Goal: Information Seeking & Learning: Learn about a topic

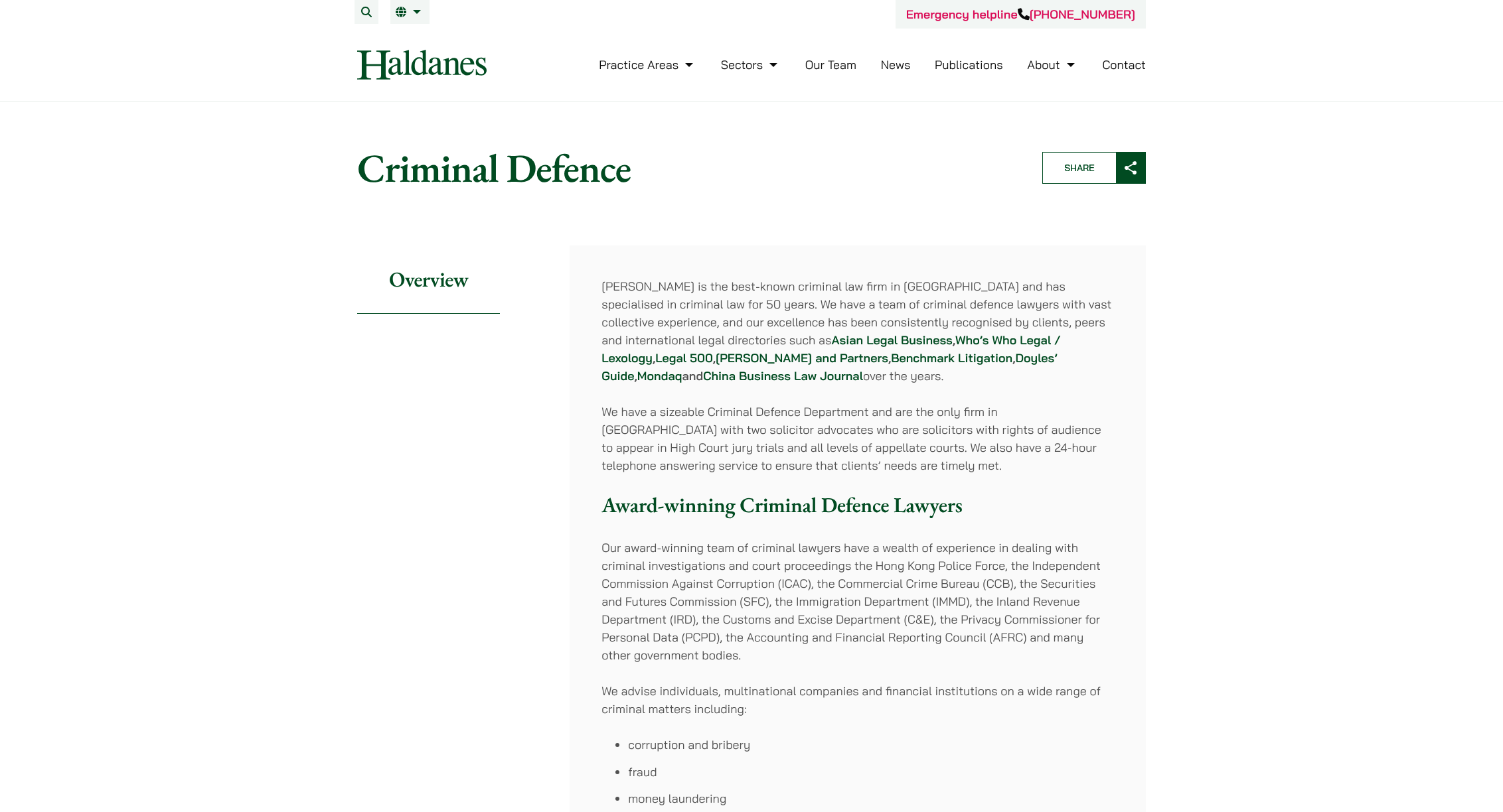
click at [637, 301] on p "[PERSON_NAME] is the best-known criminal law firm in [GEOGRAPHIC_DATA] and has …" at bounding box center [857, 331] width 512 height 108
click at [631, 285] on p "[PERSON_NAME] is the best-known criminal law firm in [GEOGRAPHIC_DATA] and has …" at bounding box center [857, 331] width 512 height 108
copy p "Haldanes"
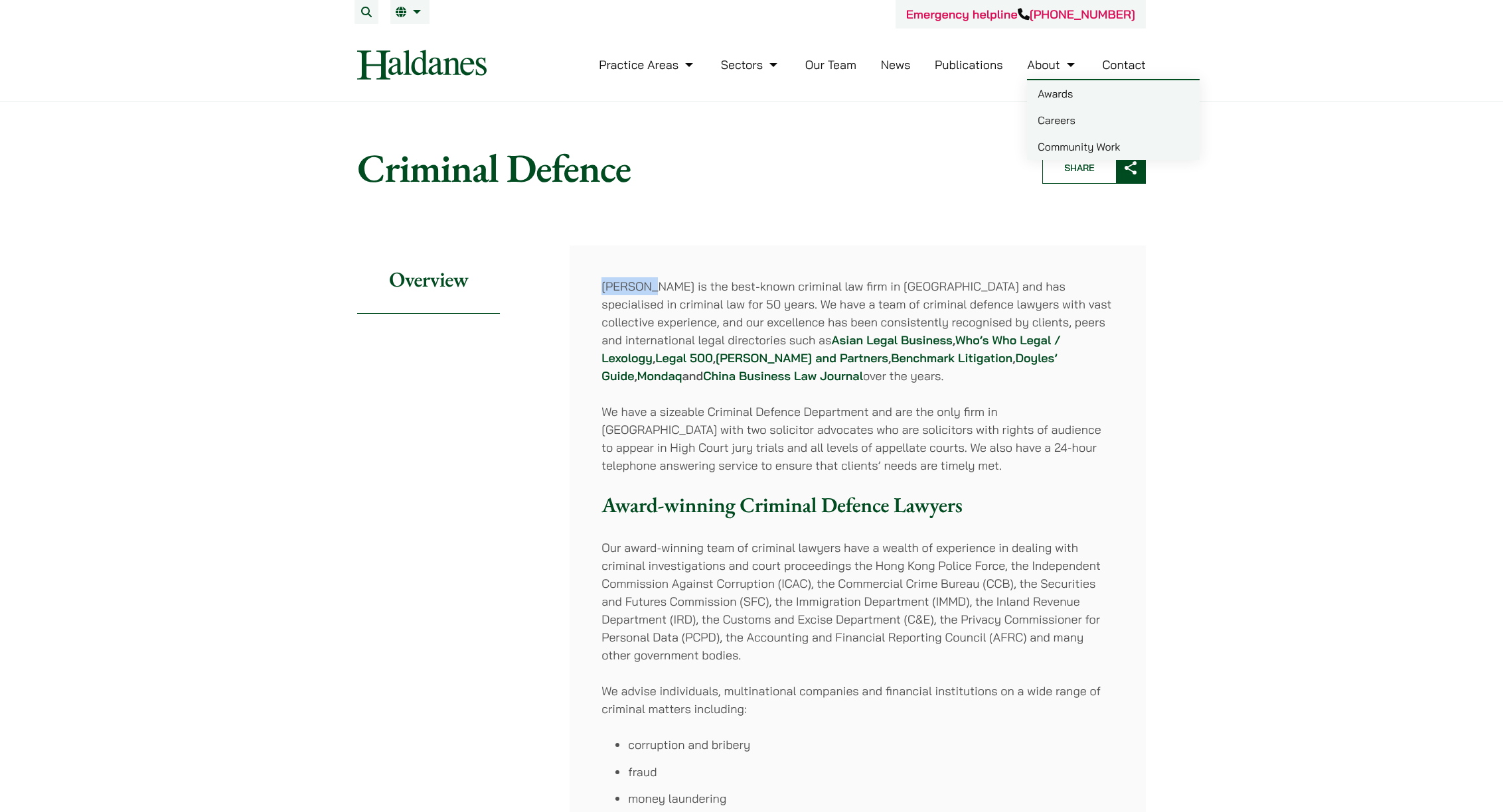
click at [1069, 123] on link "Careers" at bounding box center [1113, 120] width 172 height 26
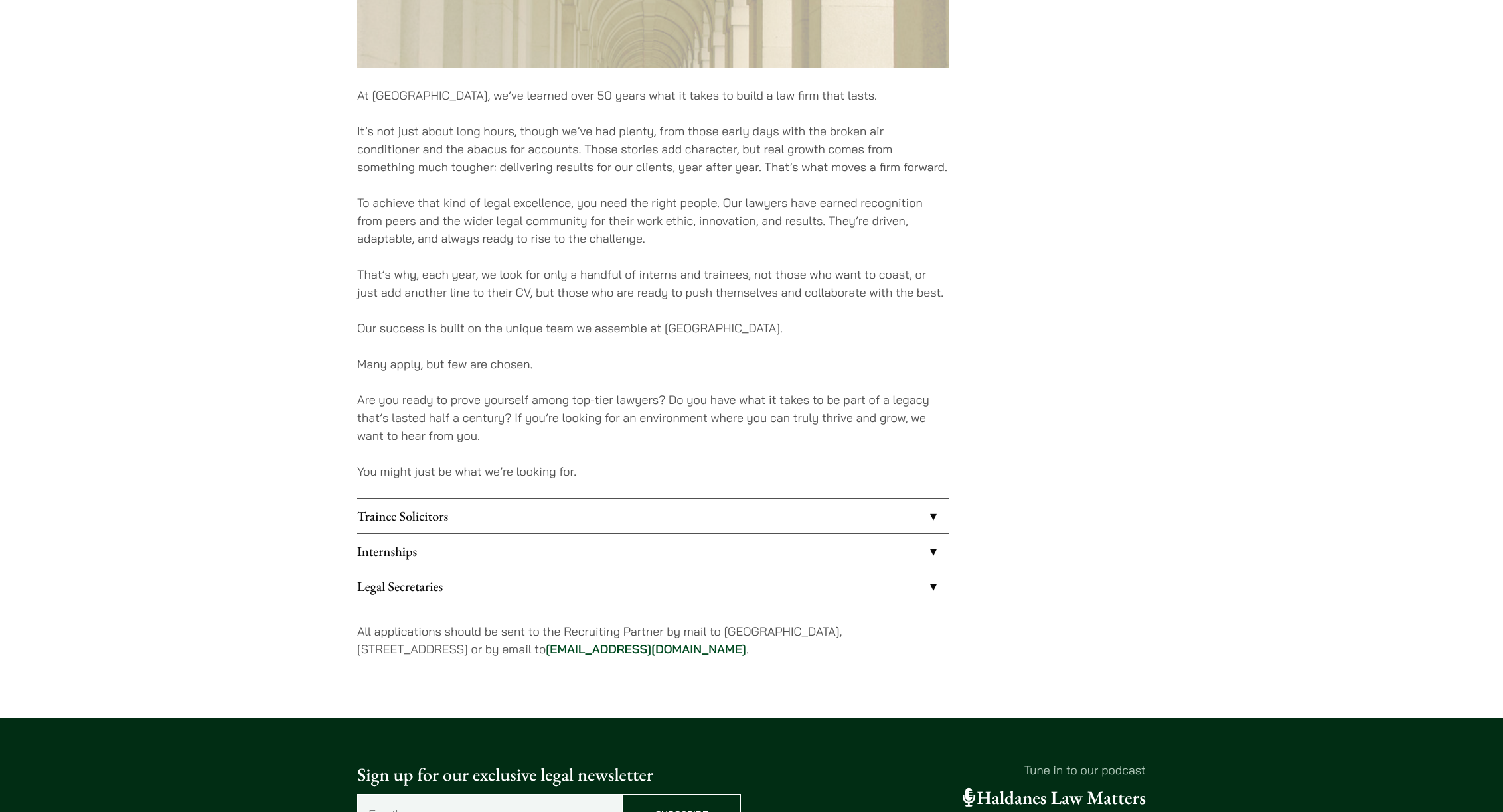
scroll to position [748, 0]
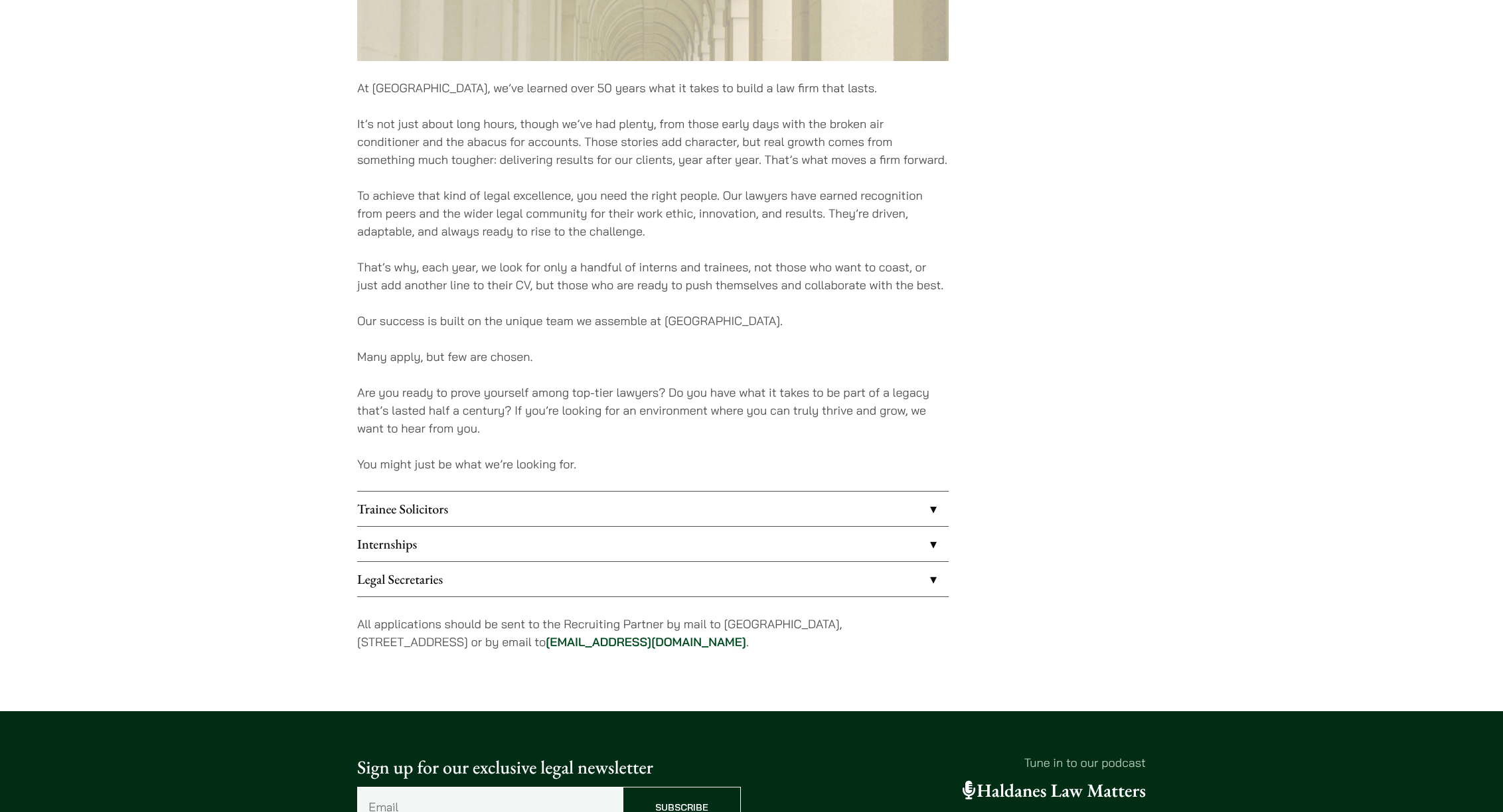
click at [454, 540] on link "Internships" at bounding box center [653, 544] width 591 height 35
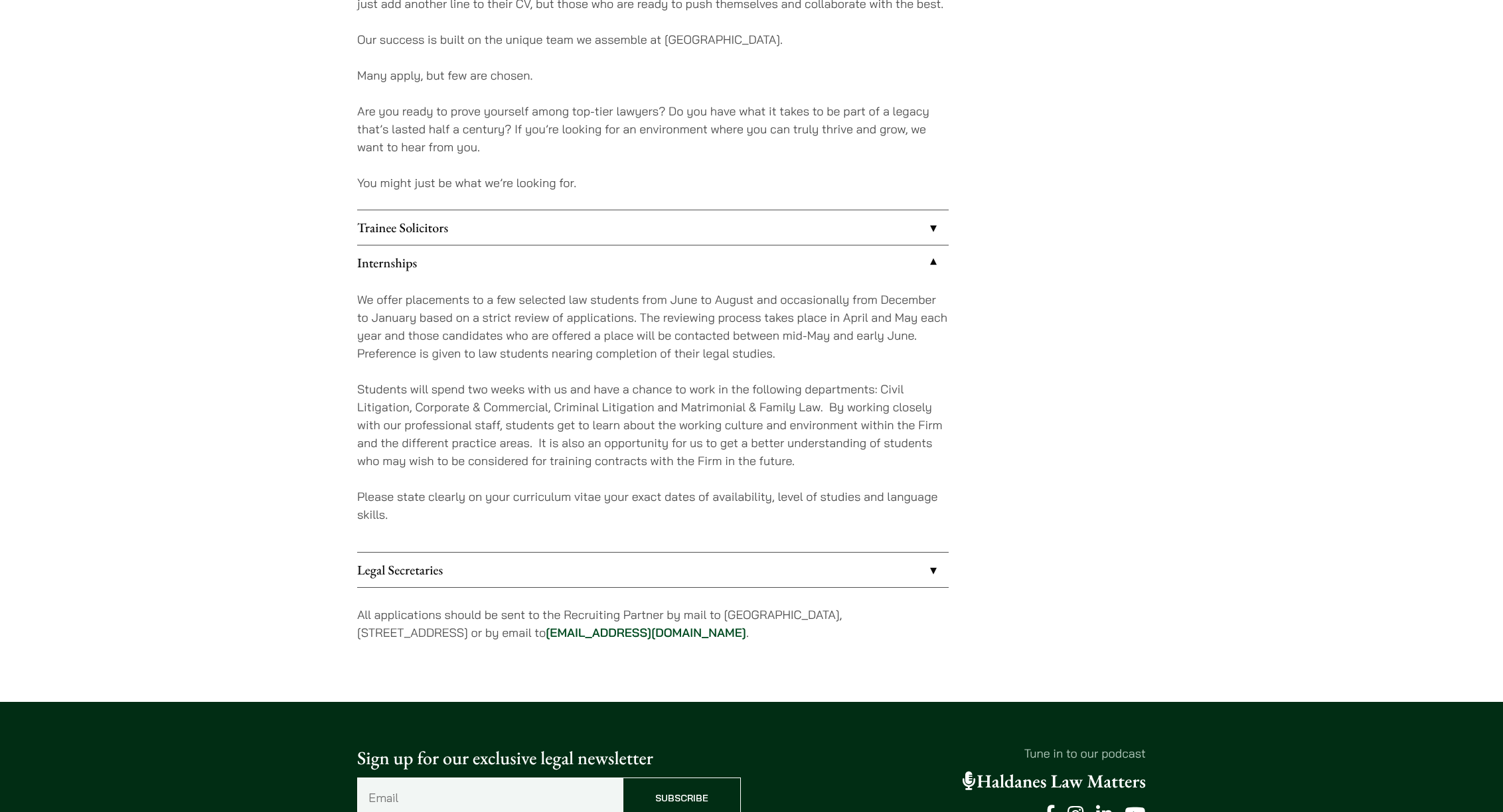
scroll to position [1203, 0]
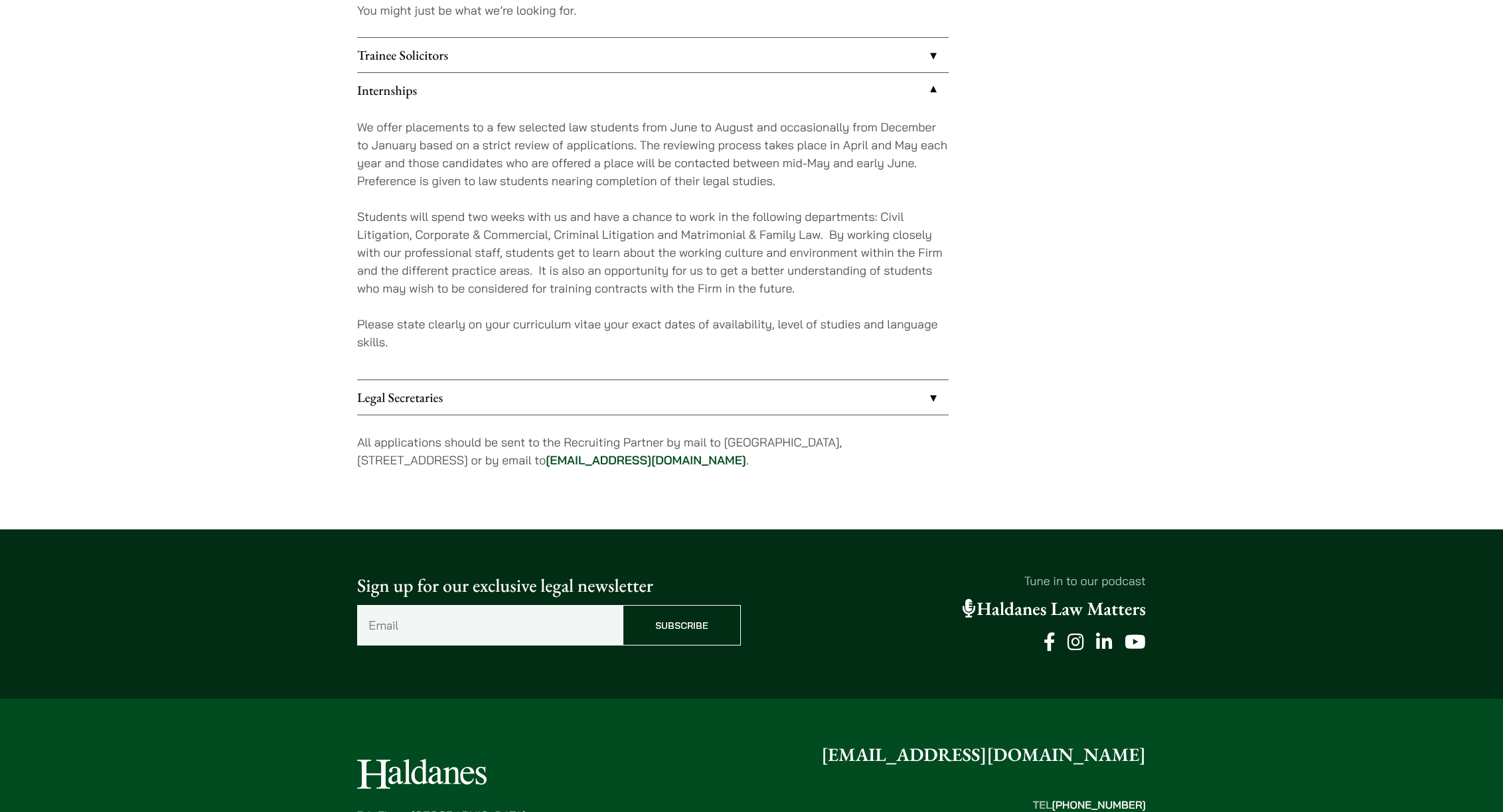
click at [598, 409] on link "Legal Secretaries" at bounding box center [653, 398] width 591 height 35
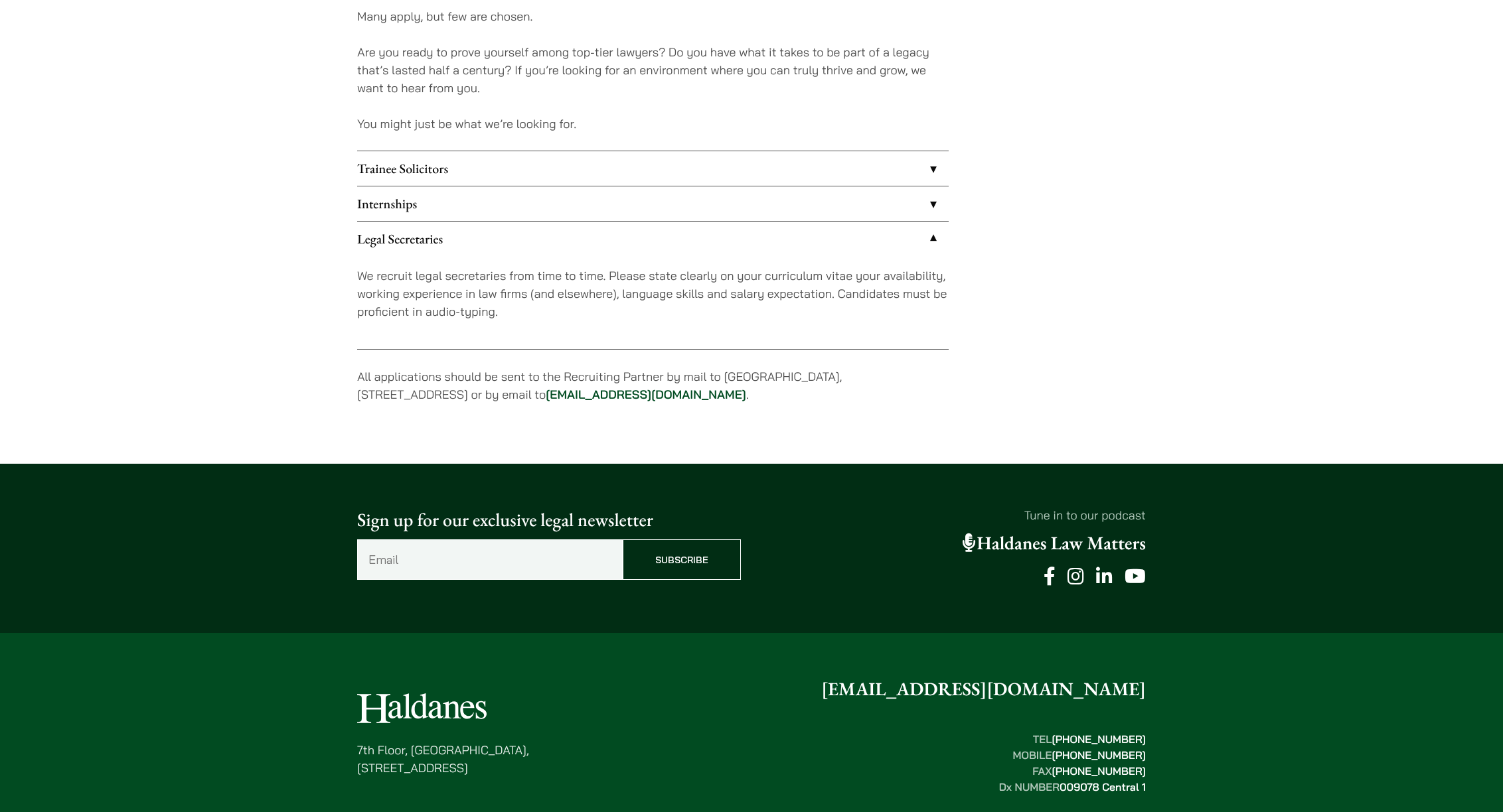
scroll to position [1088, 0]
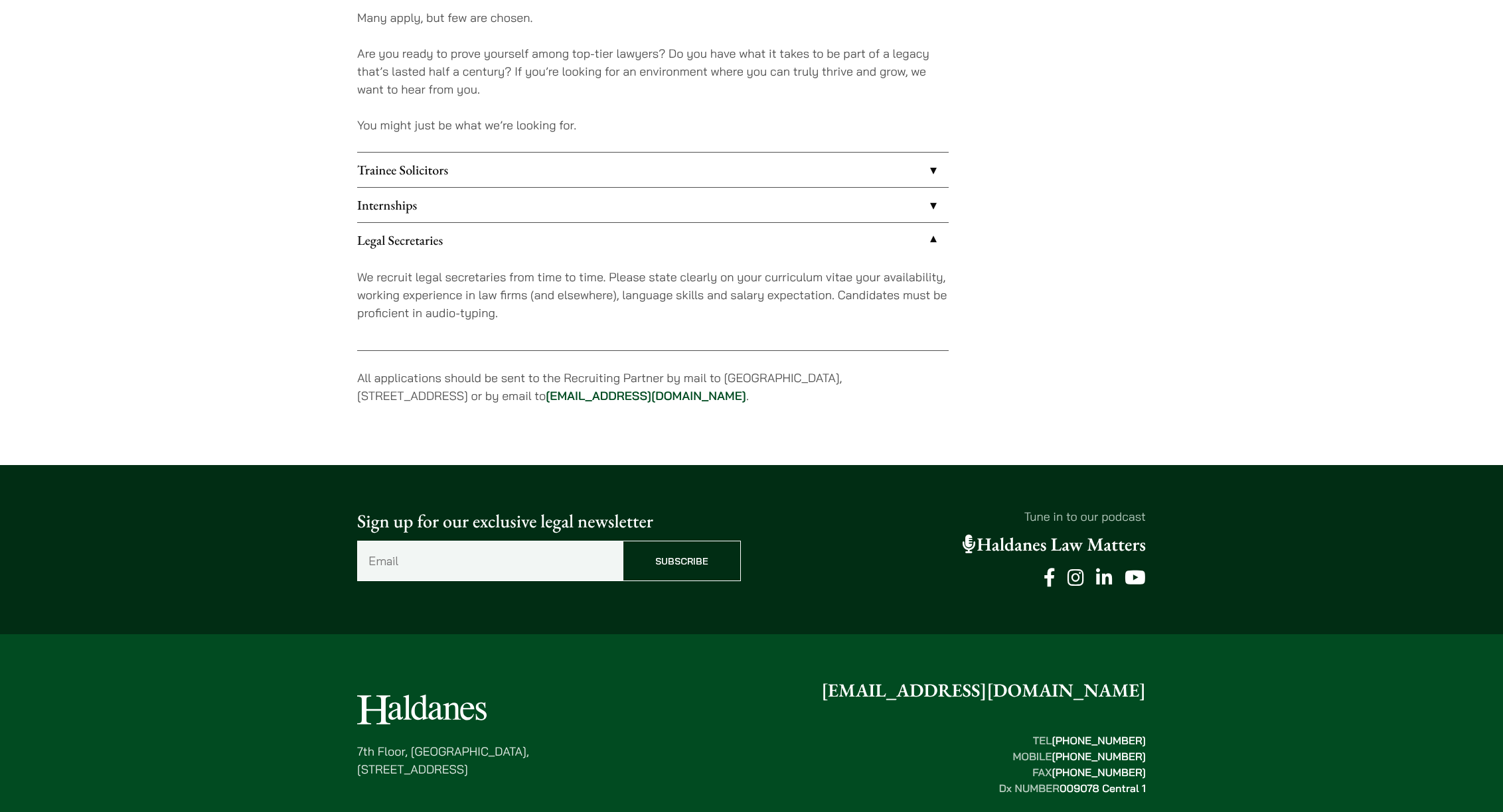
click at [607, 176] on link "Trainee Solicitors" at bounding box center [653, 170] width 591 height 35
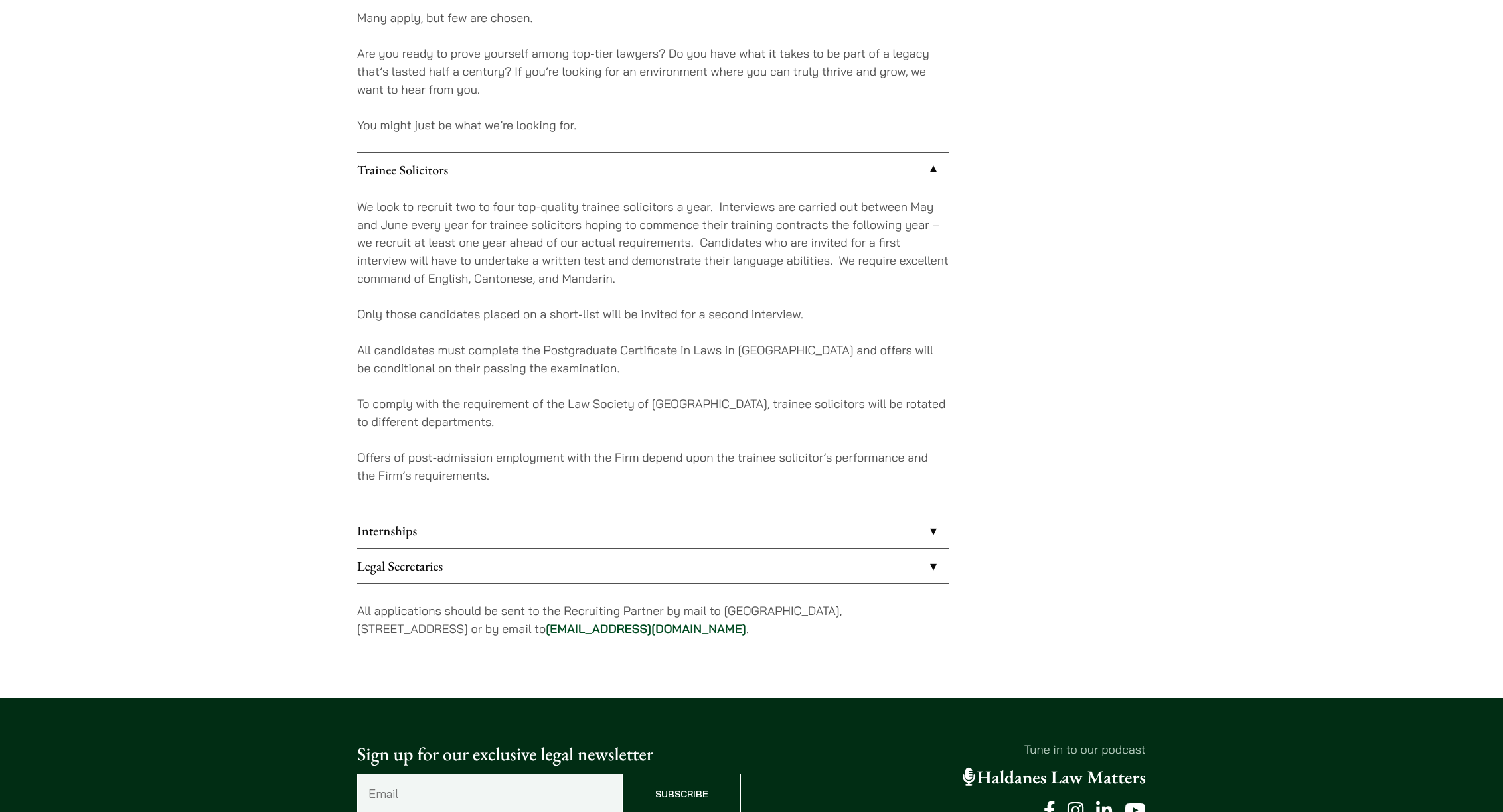
click at [587, 565] on link "Legal Secretaries" at bounding box center [653, 566] width 591 height 35
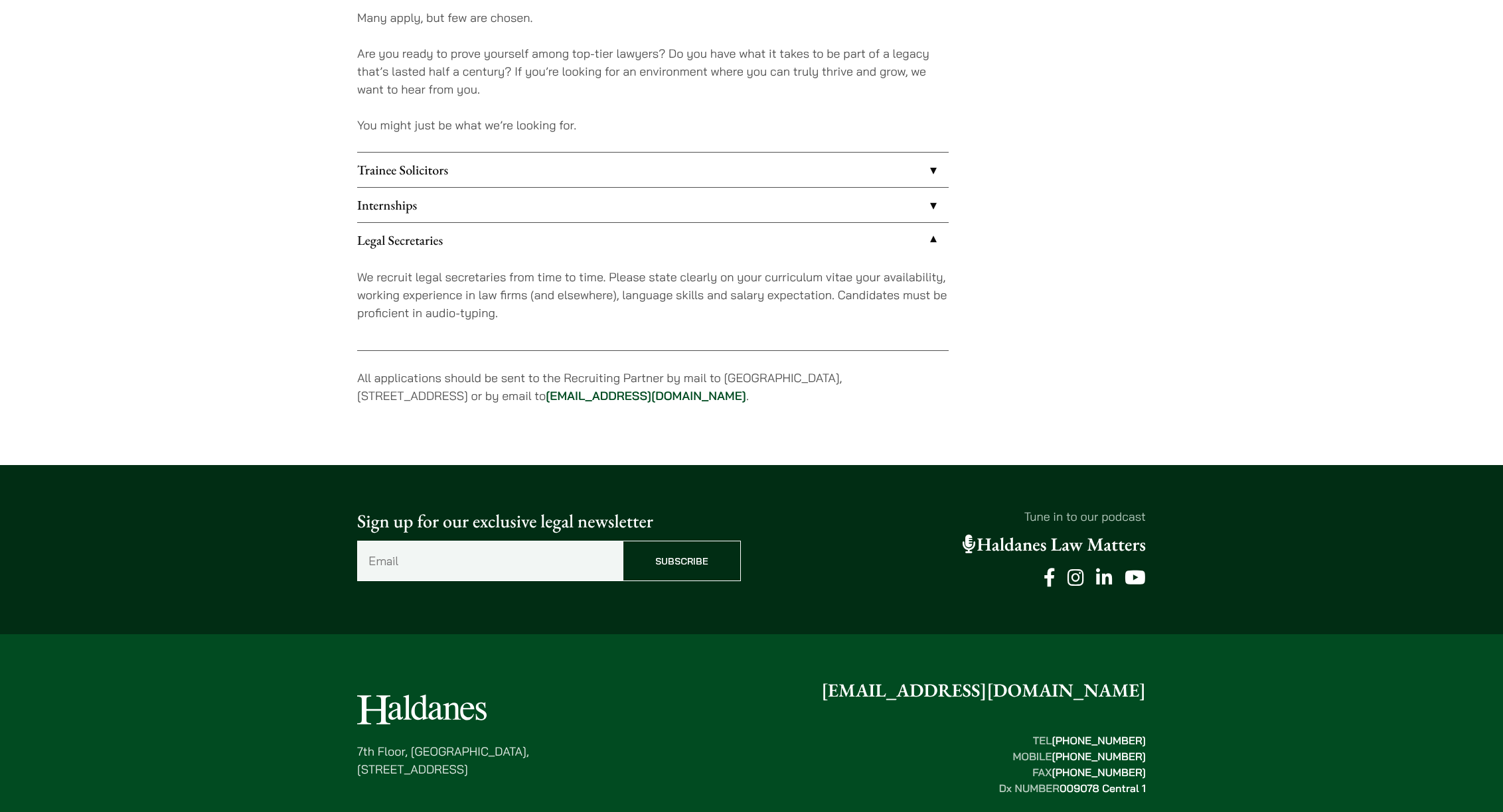
click at [585, 195] on link "Internships" at bounding box center [653, 205] width 591 height 35
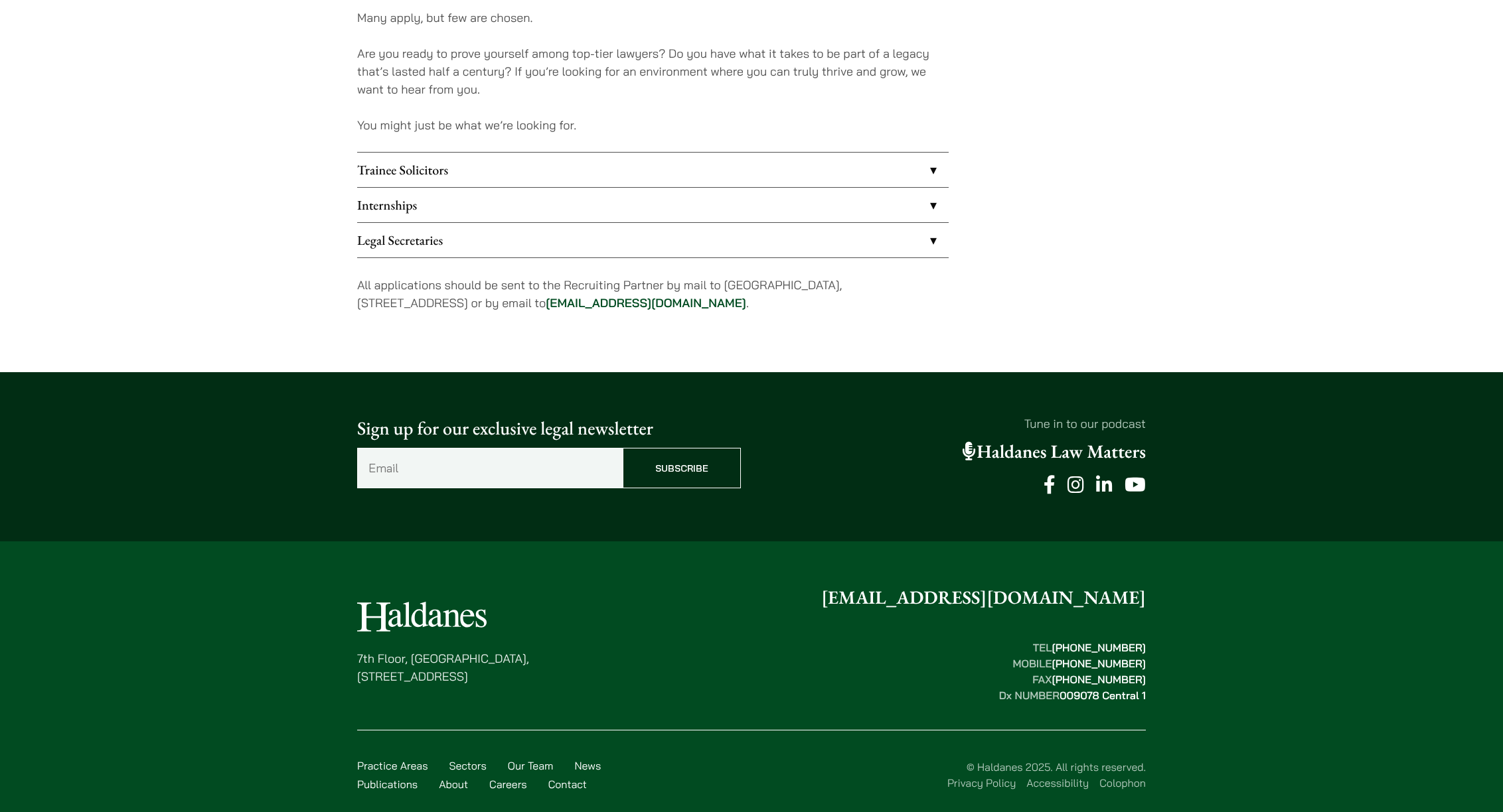
click at [586, 162] on link "Trainee Solicitors" at bounding box center [653, 170] width 591 height 35
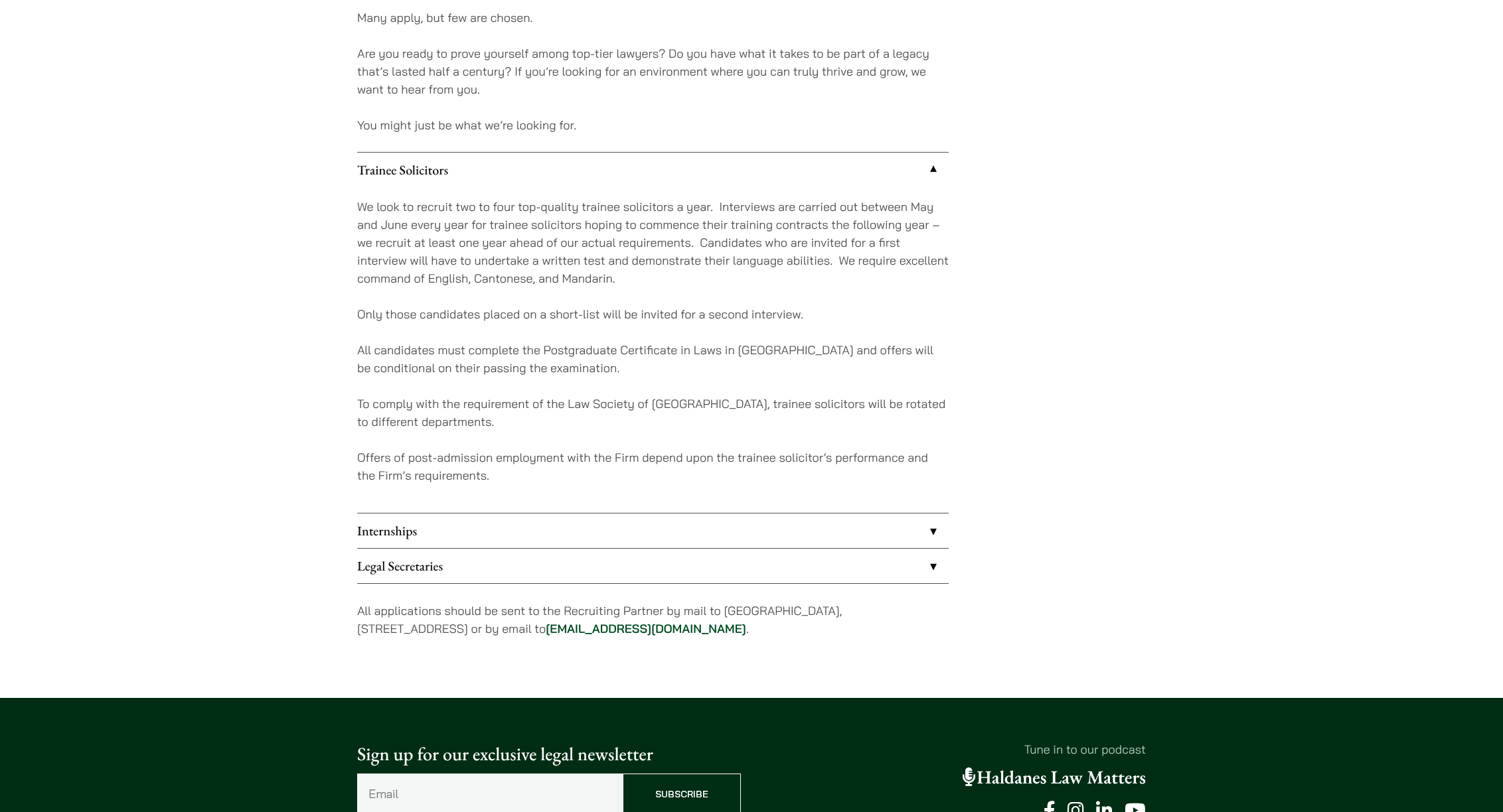
click at [565, 533] on link "Internships" at bounding box center [653, 531] width 591 height 35
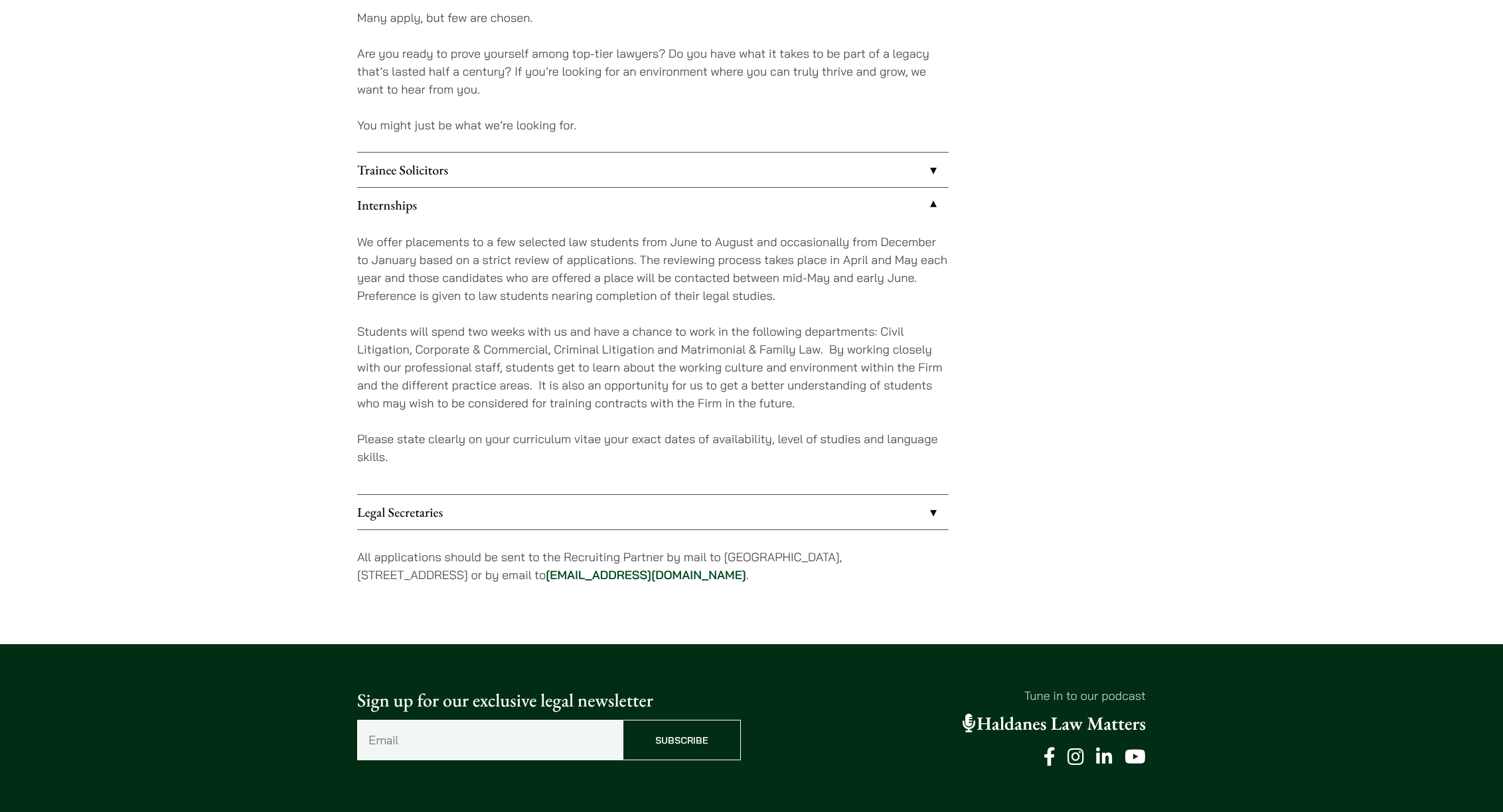
click at [560, 525] on link "Legal Secretaries" at bounding box center [653, 512] width 591 height 35
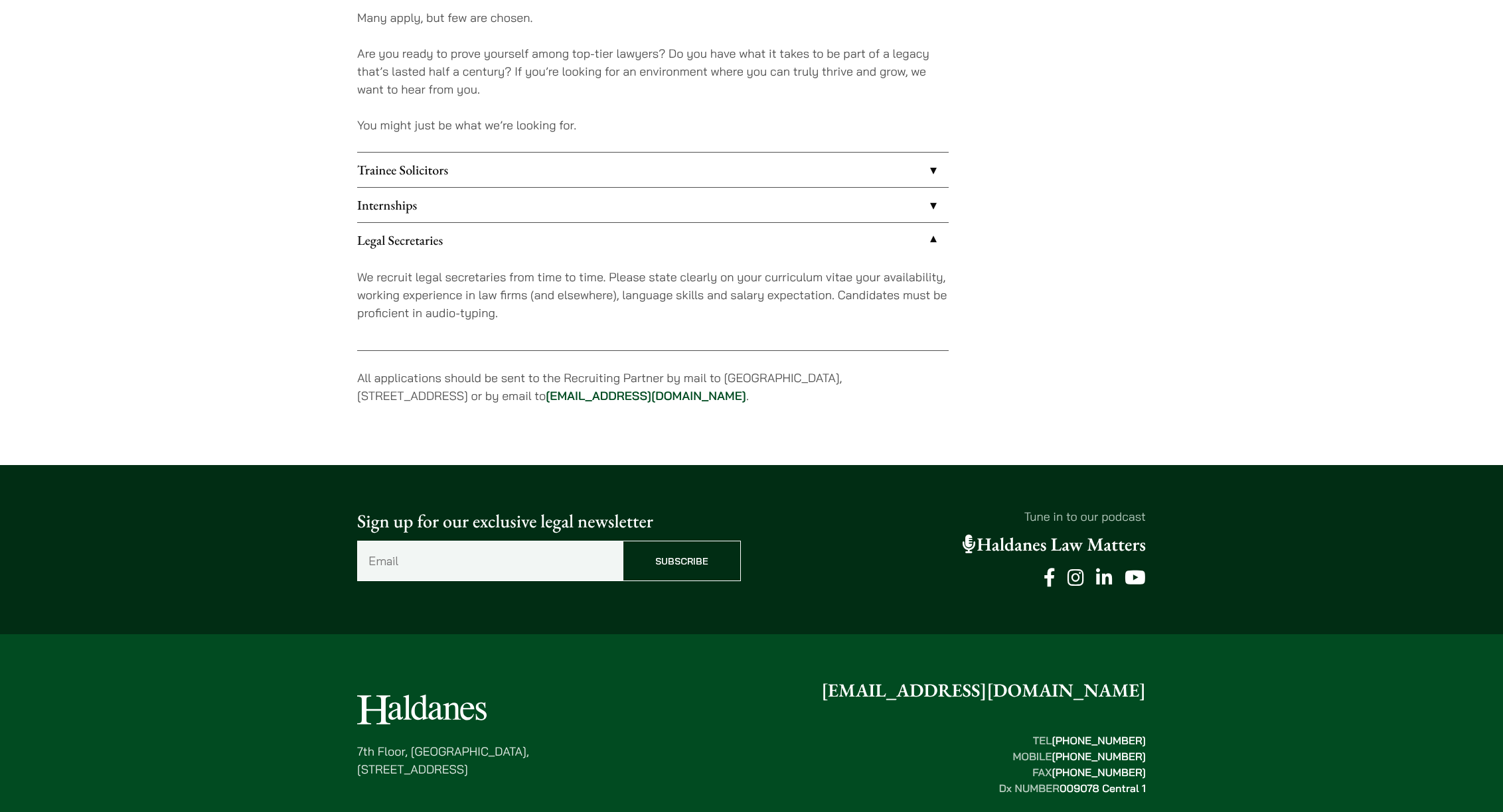
click at [557, 212] on link "Internships" at bounding box center [653, 205] width 591 height 35
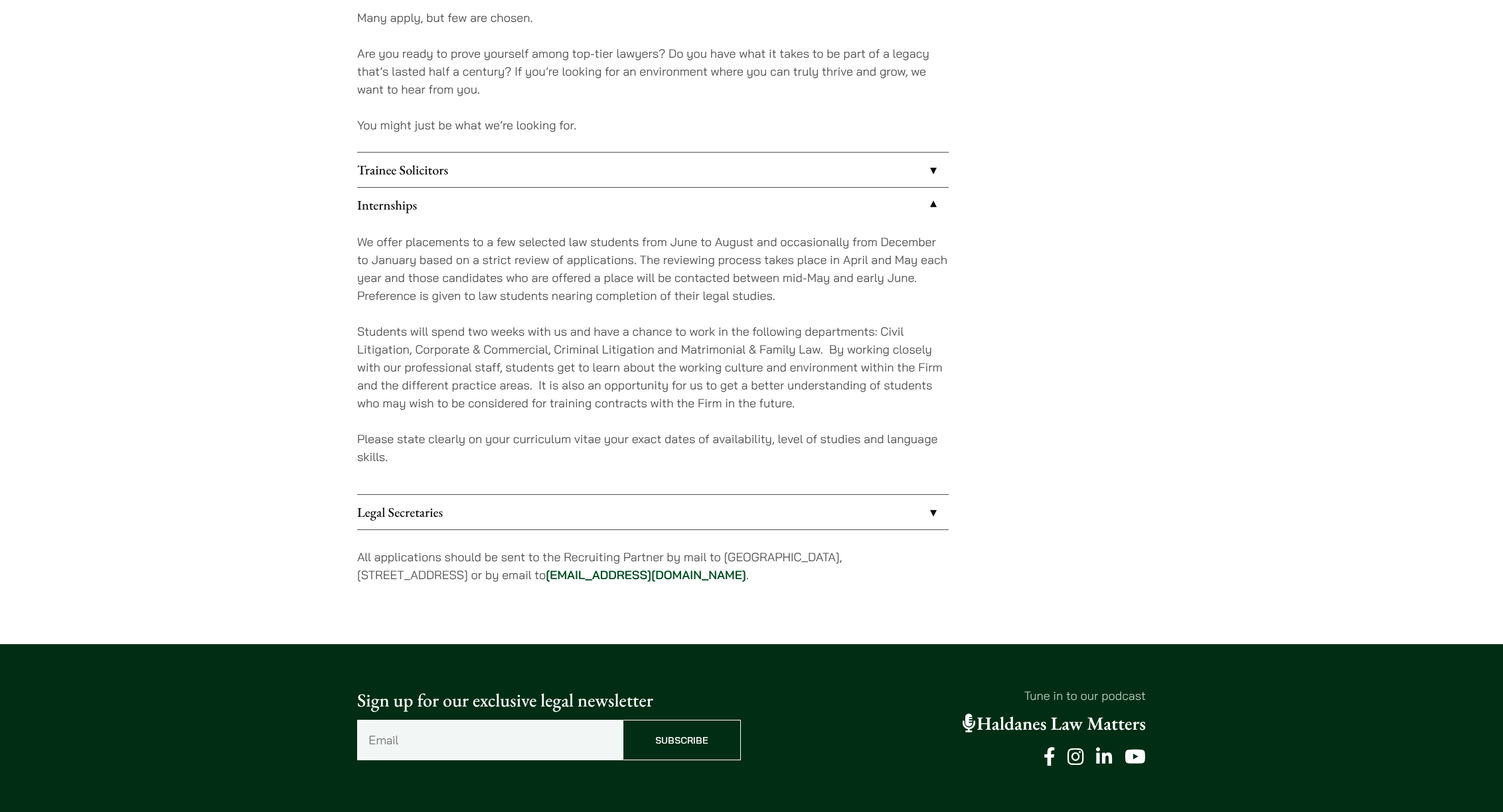
click at [566, 172] on link "Trainee Solicitors" at bounding box center [653, 170] width 591 height 35
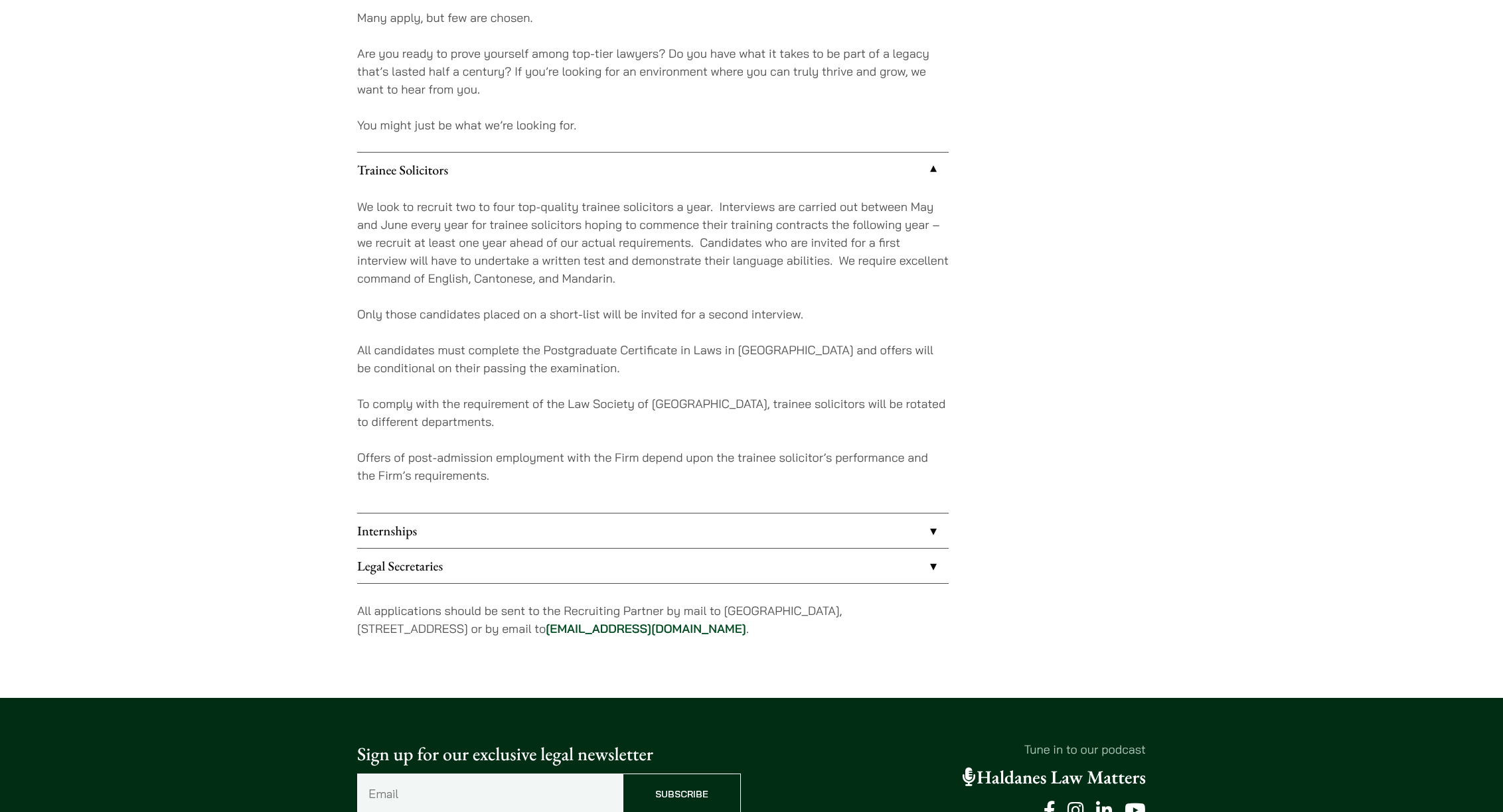
click at [454, 161] on link "Trainee Solicitors" at bounding box center [653, 170] width 591 height 35
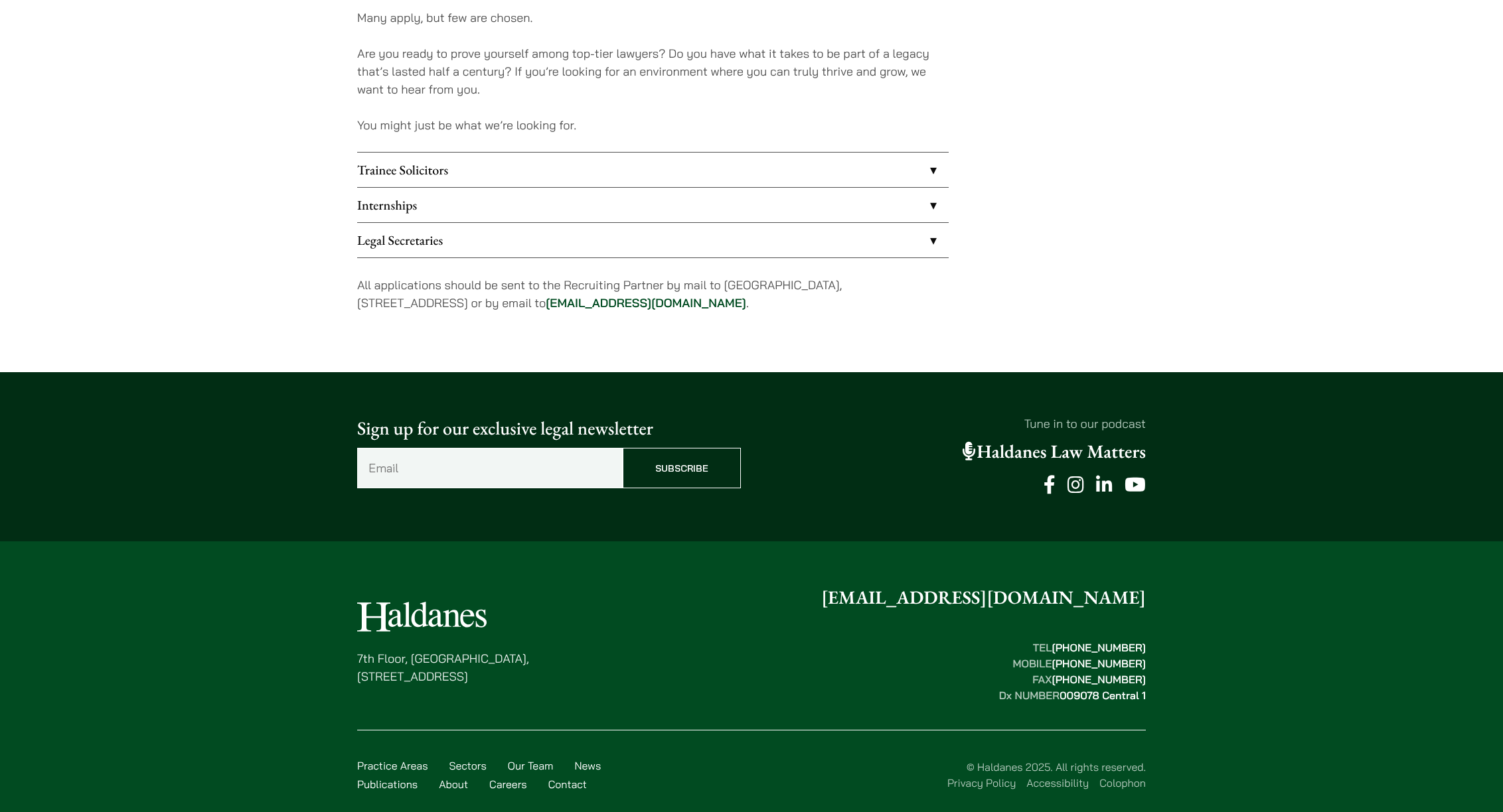
click at [461, 209] on link "Internships" at bounding box center [653, 205] width 591 height 35
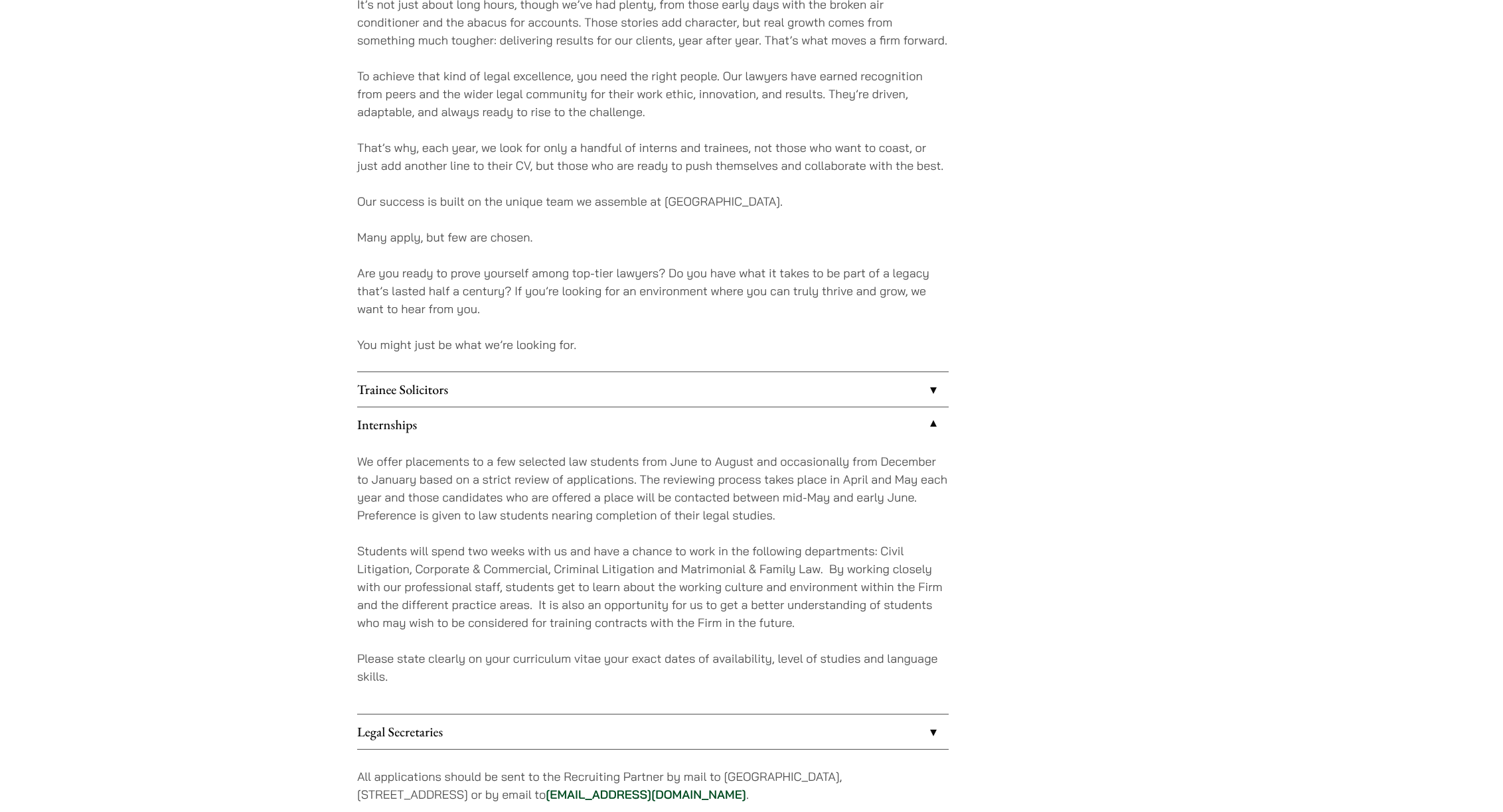
scroll to position [930, 0]
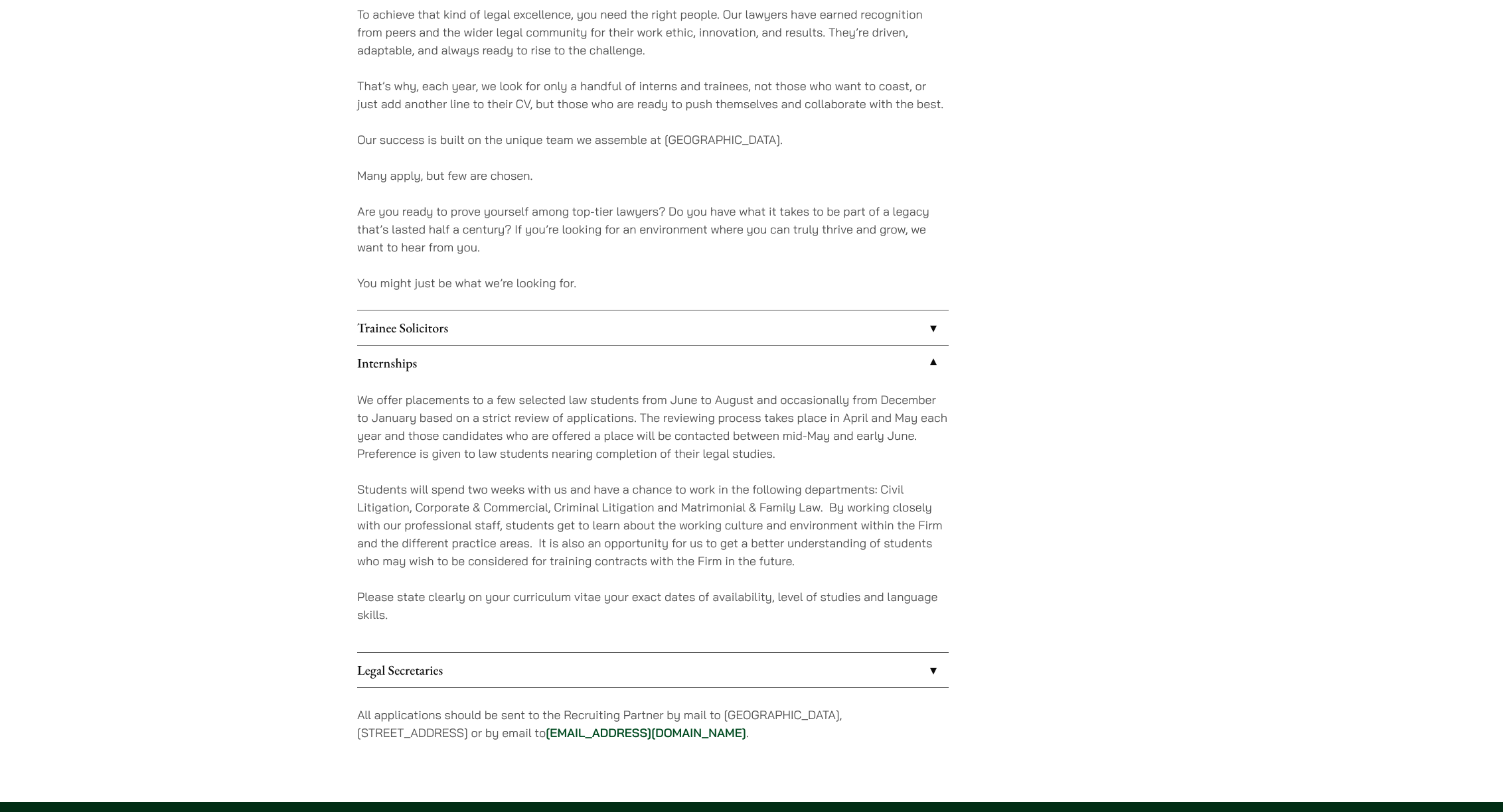
click at [512, 340] on link "Trainee Solicitors" at bounding box center [653, 328] width 591 height 35
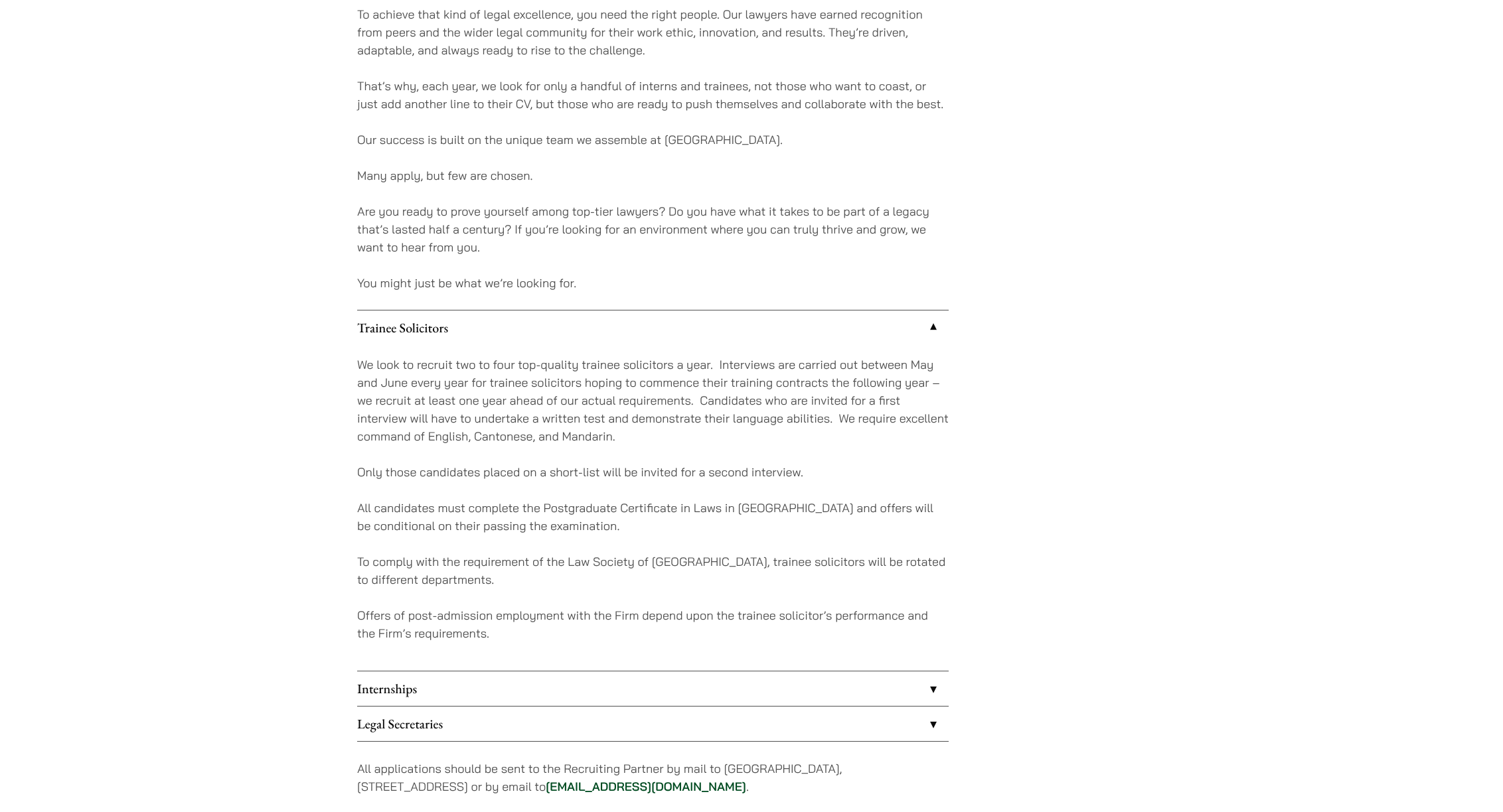
click at [598, 335] on link "Trainee Solicitors" at bounding box center [653, 328] width 591 height 35
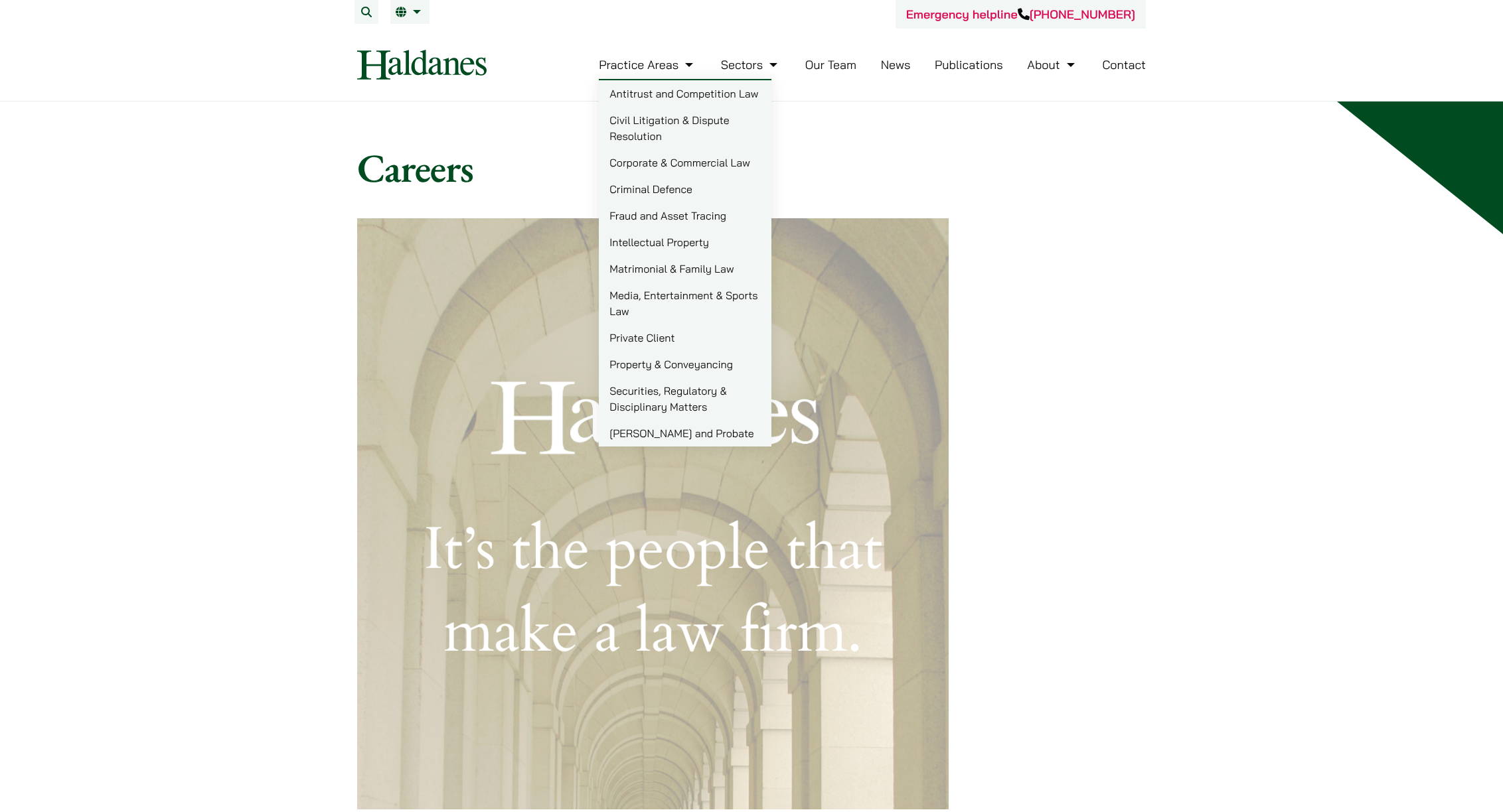
click at [449, 67] on img at bounding box center [421, 65] width 129 height 30
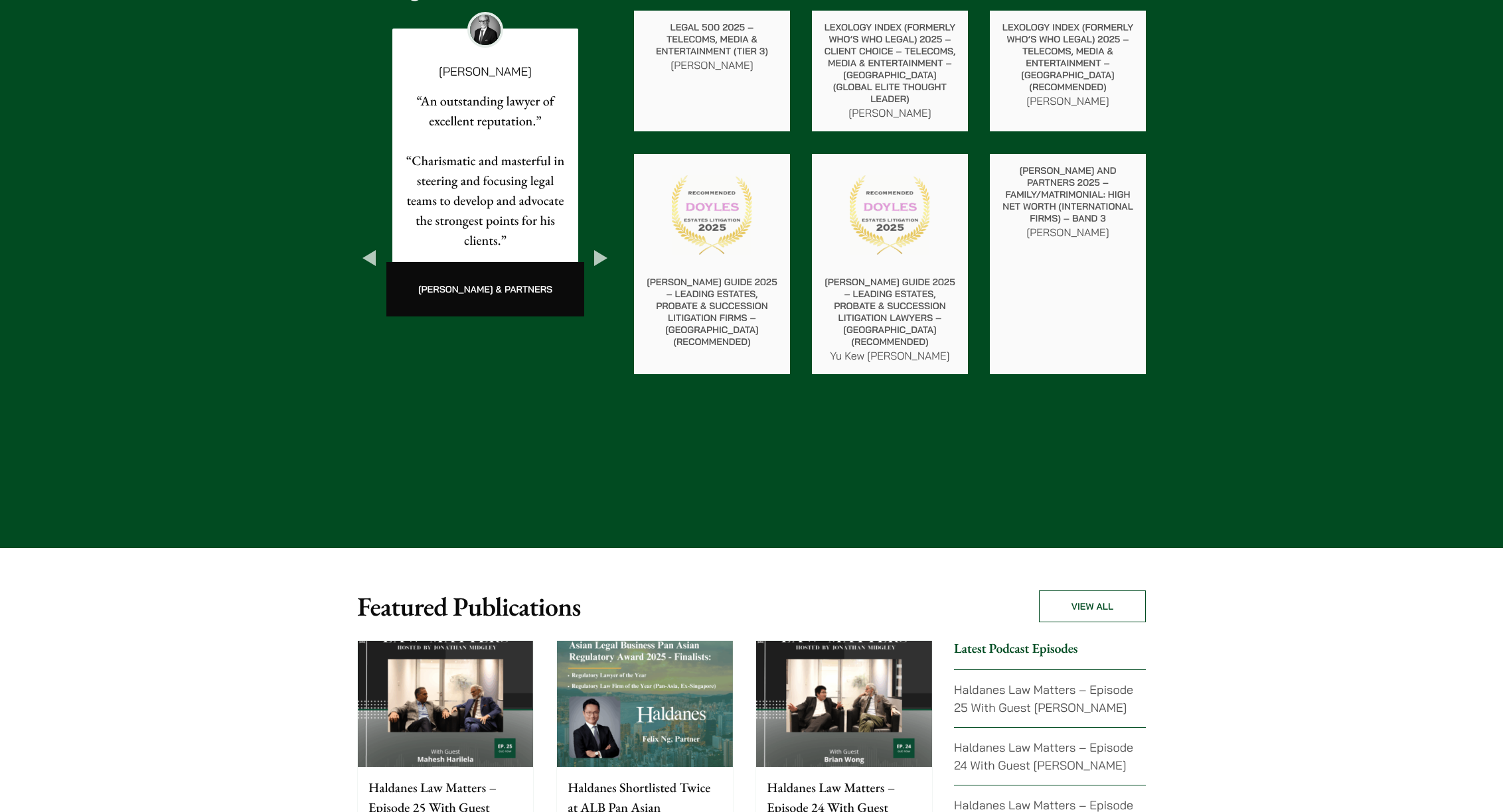
scroll to position [2261, 0]
